Goal: Navigation & Orientation: Find specific page/section

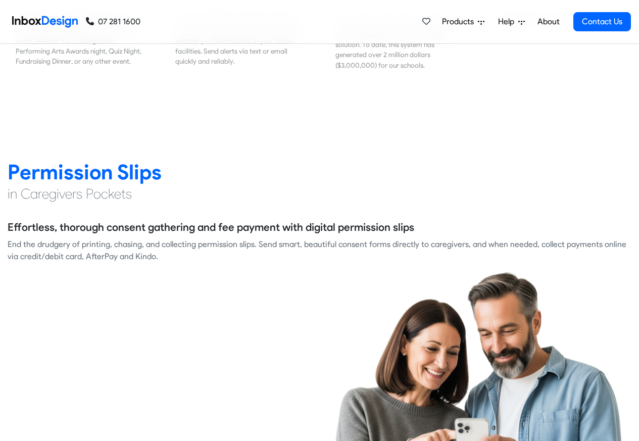
scroll to position [1394, 0]
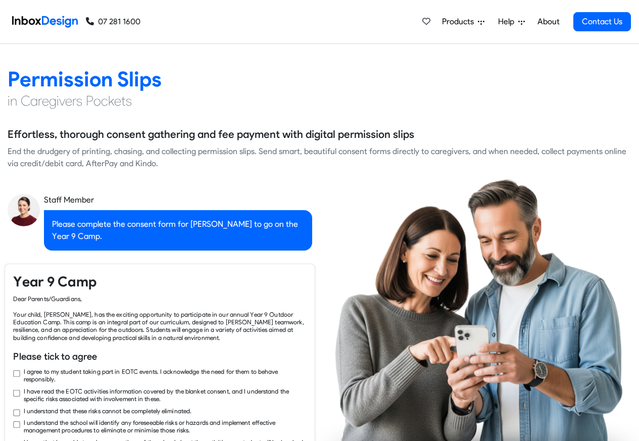
checkbox input "true"
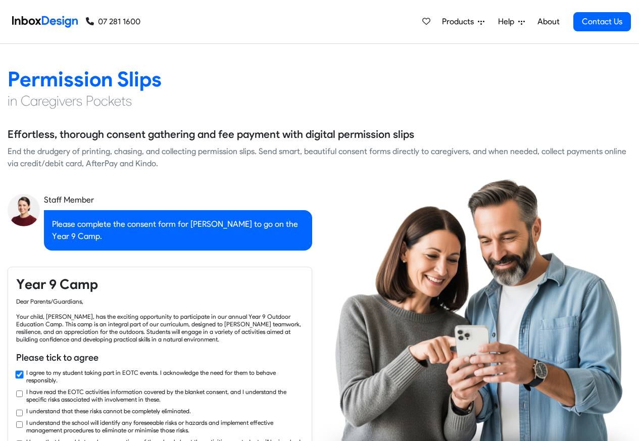
checkbox input "true"
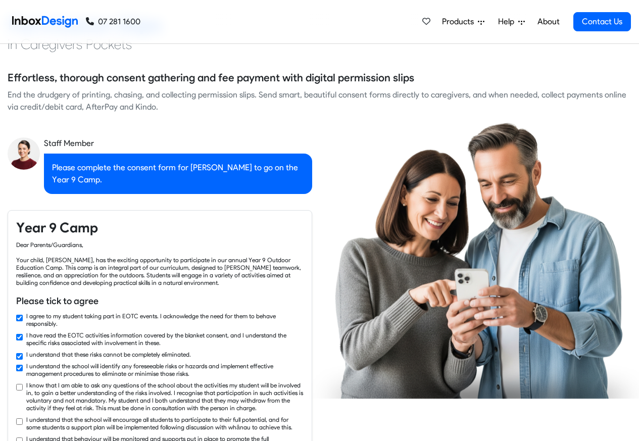
checkbox input "true"
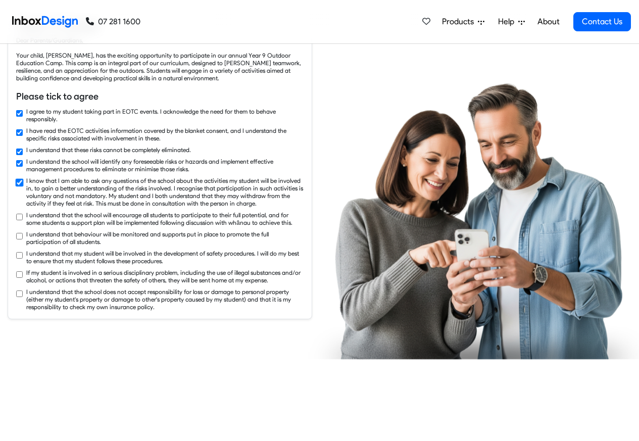
checkbox input "true"
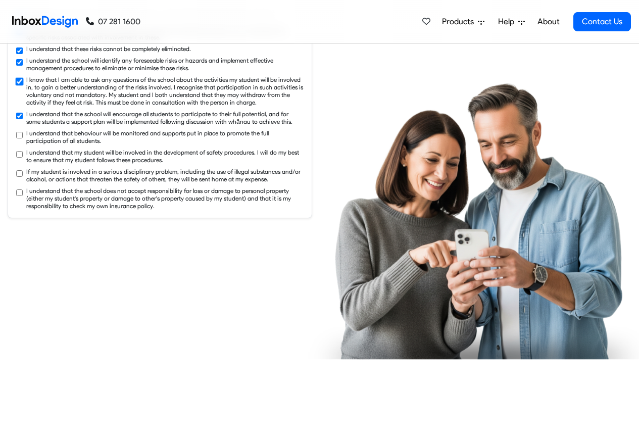
checkbox input "true"
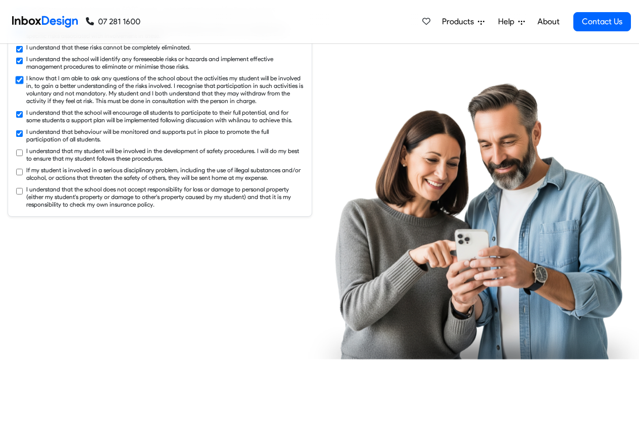
checkbox input "true"
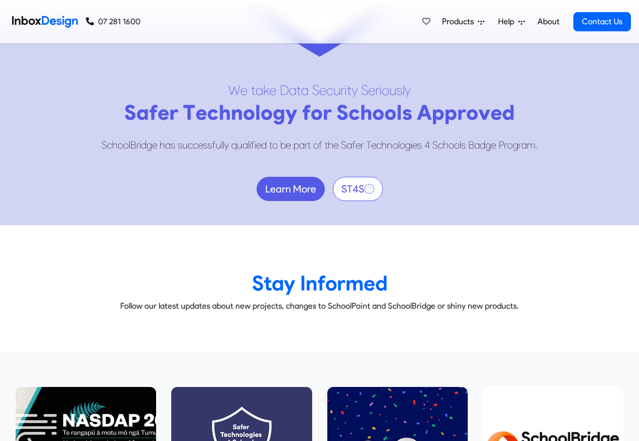
scroll to position [5514, 0]
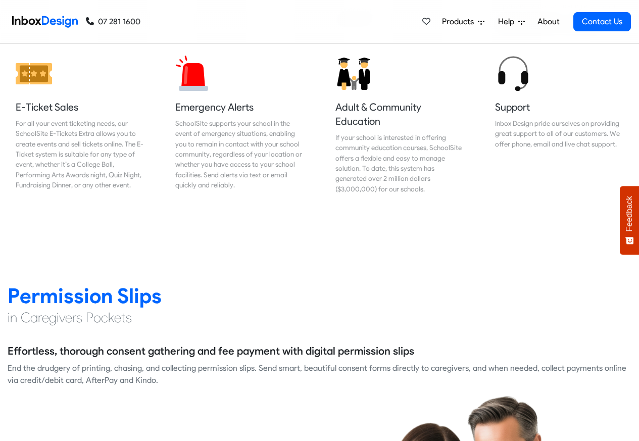
scroll to position [1212, 0]
